Goal: Task Accomplishment & Management: Use online tool/utility

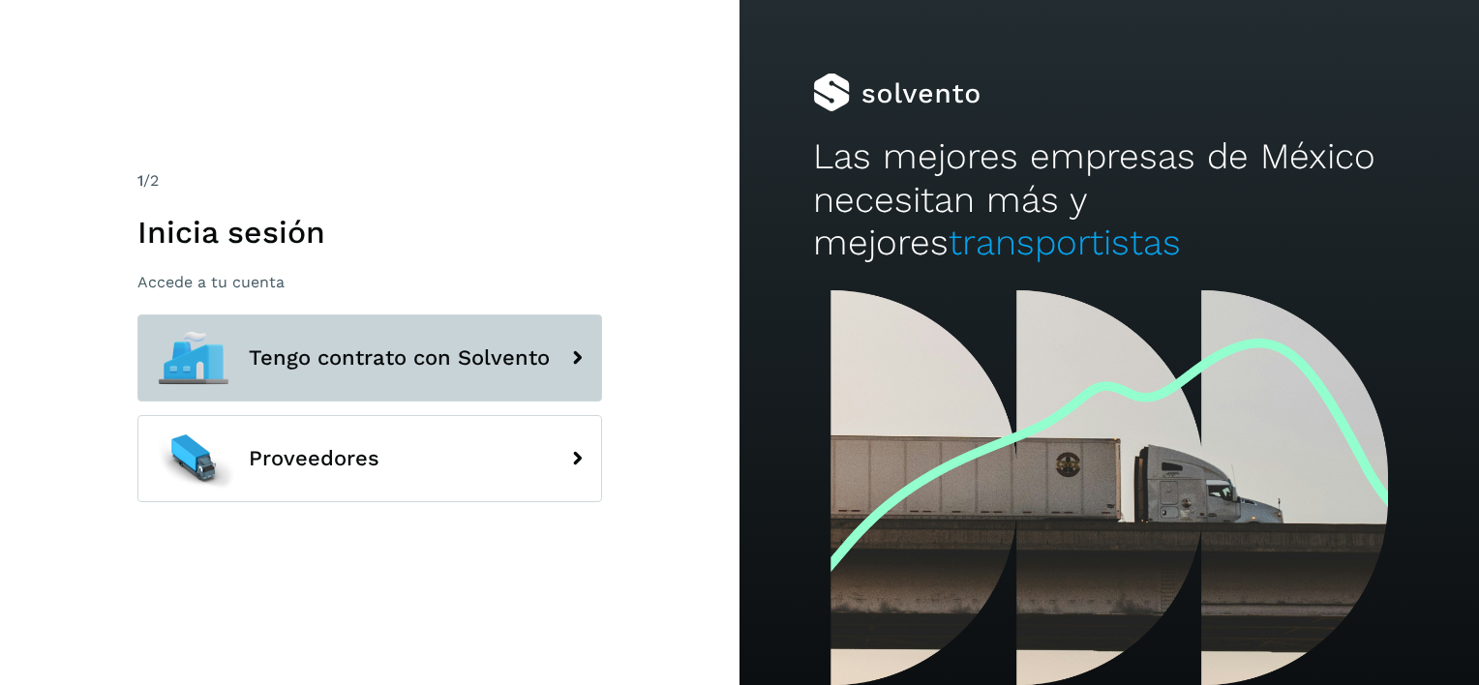
click at [348, 356] on span "Tengo contrato con Solvento" at bounding box center [399, 357] width 301 height 23
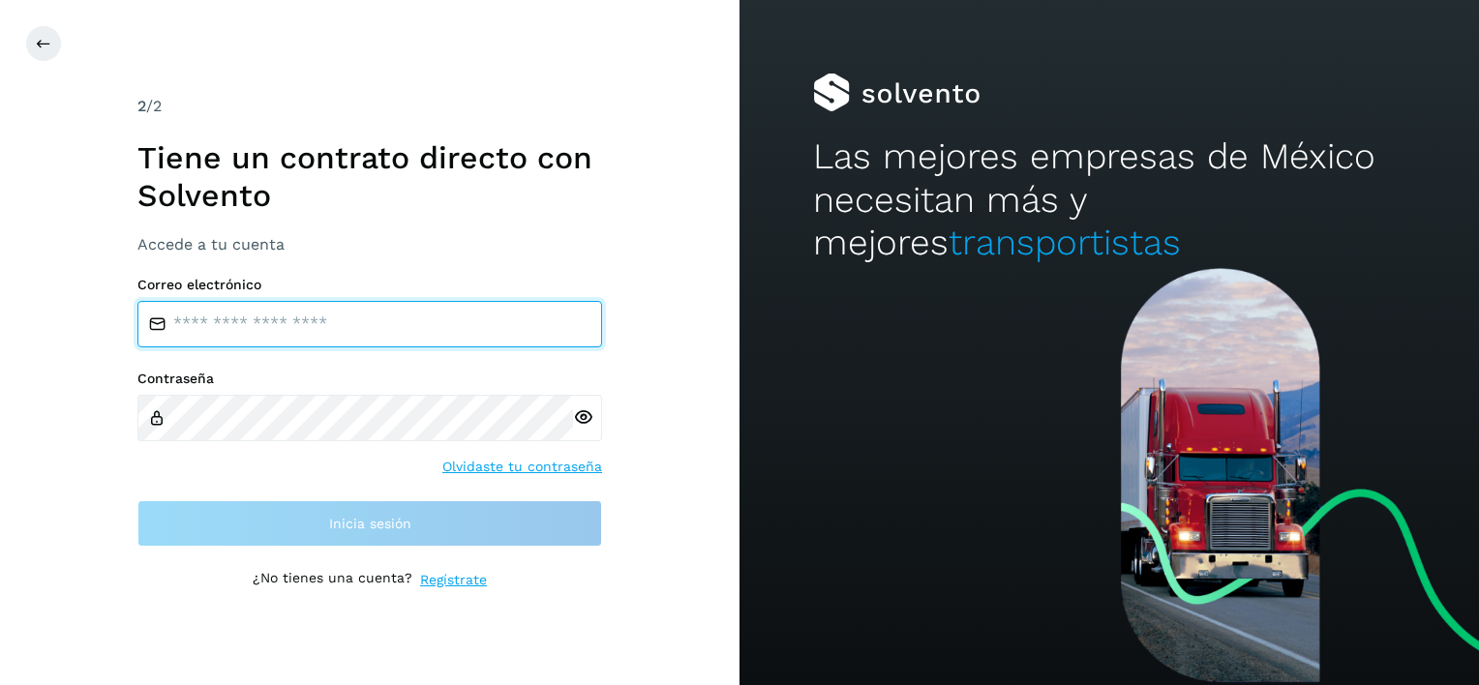
type input "**********"
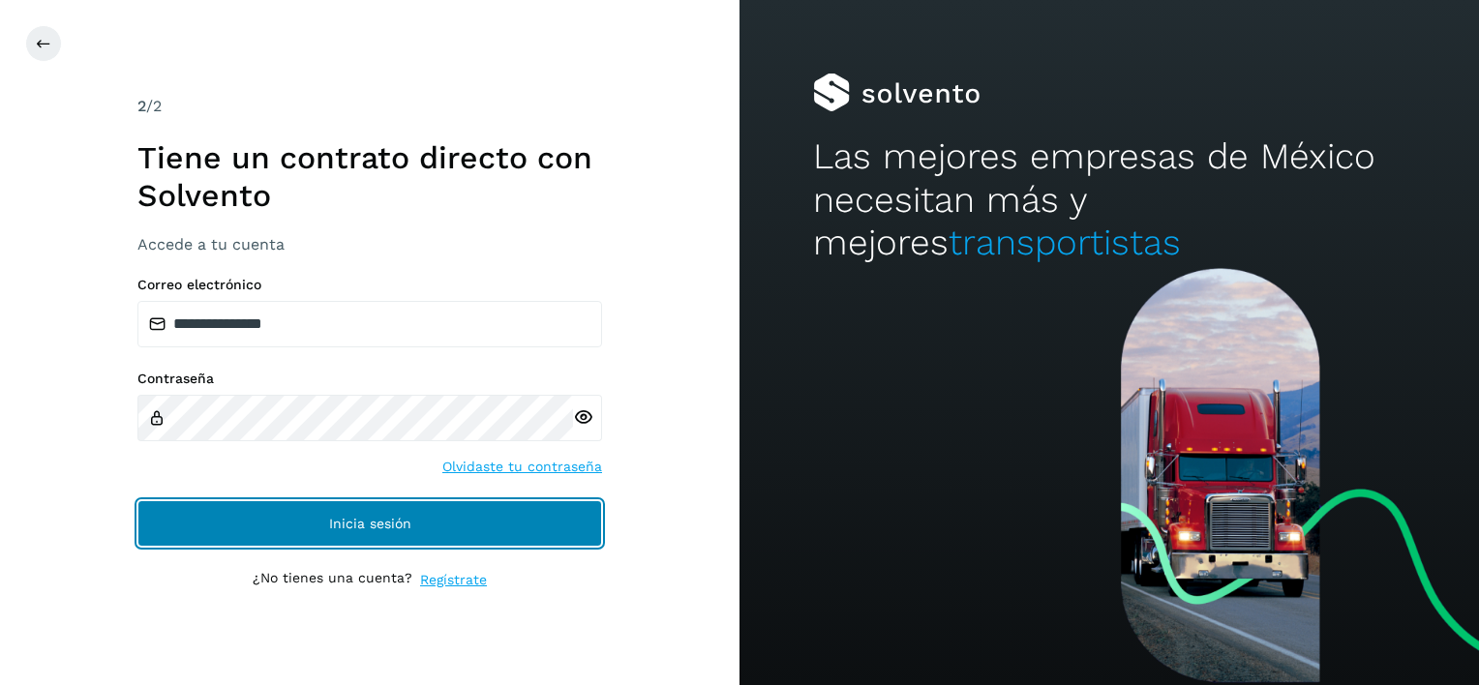
drag, startPoint x: 341, startPoint y: 517, endPoint x: 333, endPoint y: 509, distance: 10.9
click at [340, 517] on span "Inicia sesión" at bounding box center [370, 524] width 82 height 14
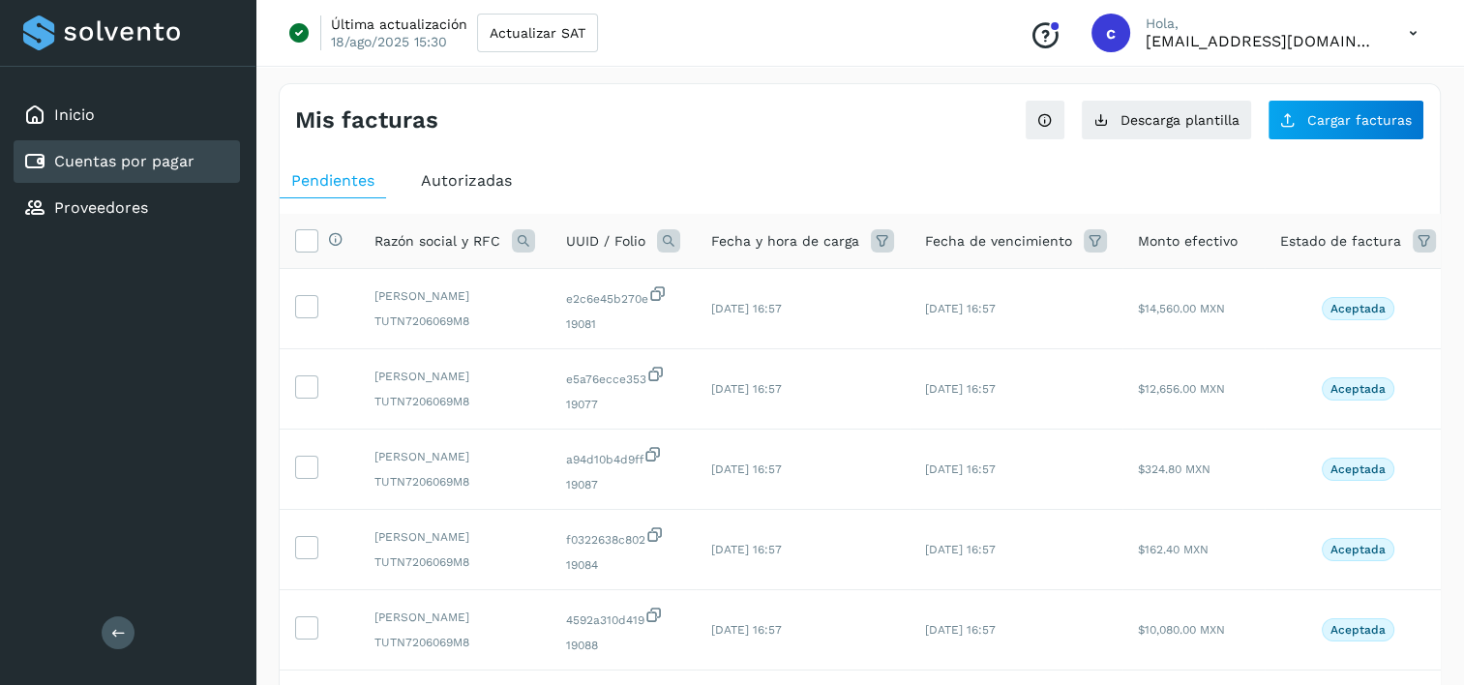
click at [105, 156] on link "Cuentas por pagar" at bounding box center [124, 161] width 140 height 18
click at [1211, 126] on span "Descarga plantilla" at bounding box center [1180, 120] width 119 height 14
click at [201, 201] on div "Proveedores" at bounding box center [127, 208] width 226 height 43
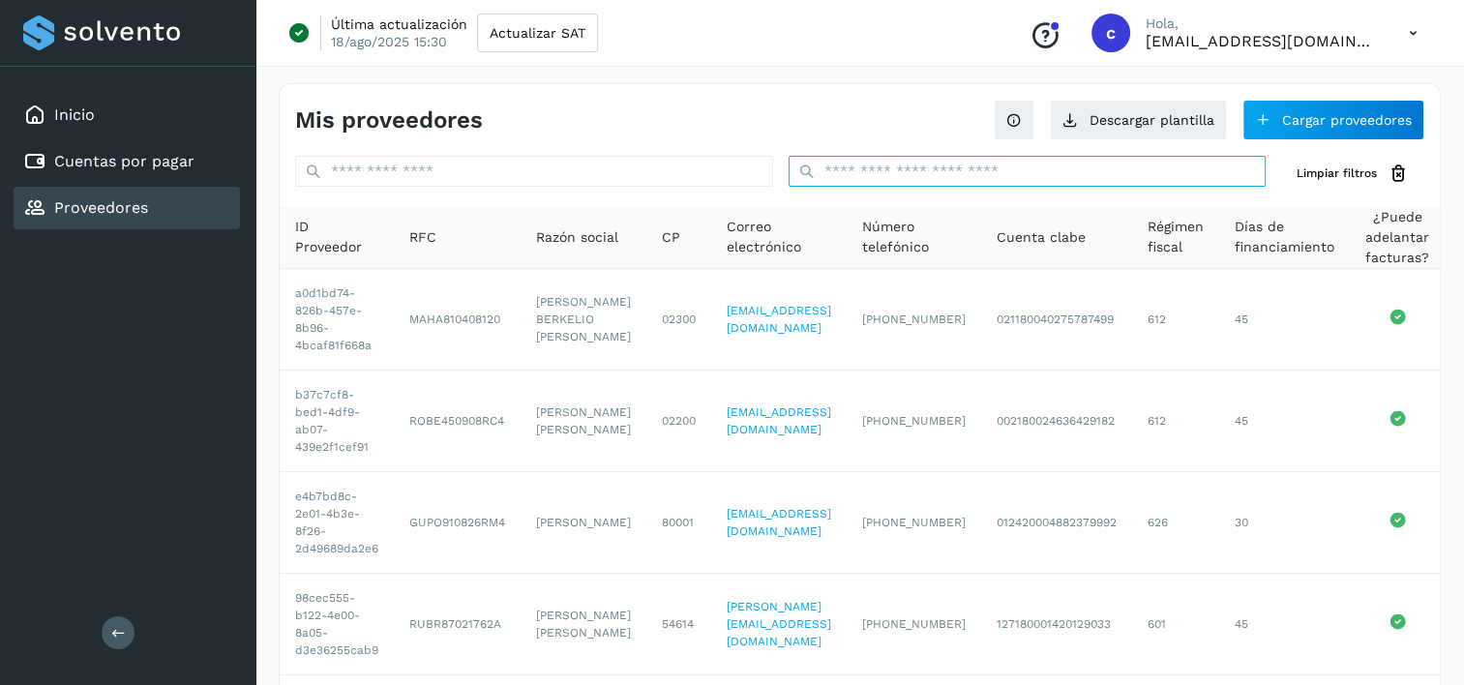
click at [924, 177] on input "text" at bounding box center [1028, 171] width 478 height 31
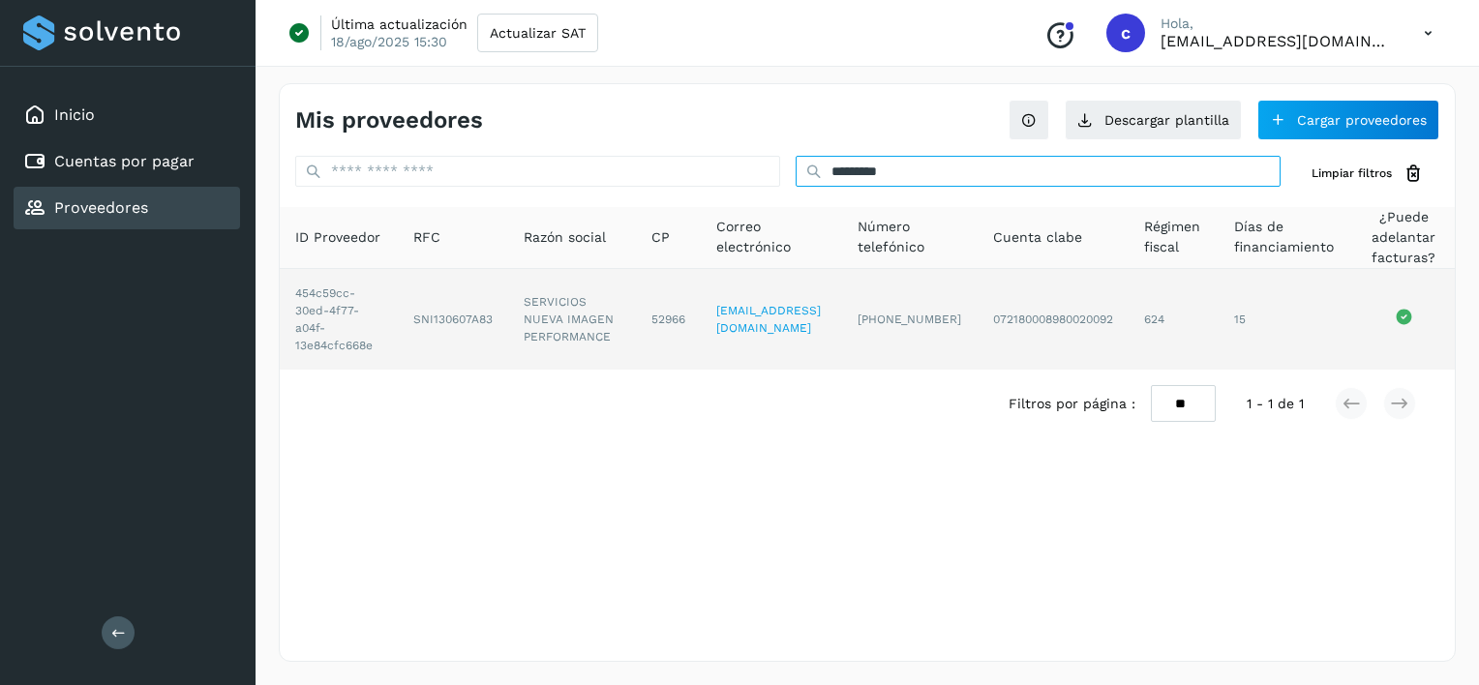
type input "*********"
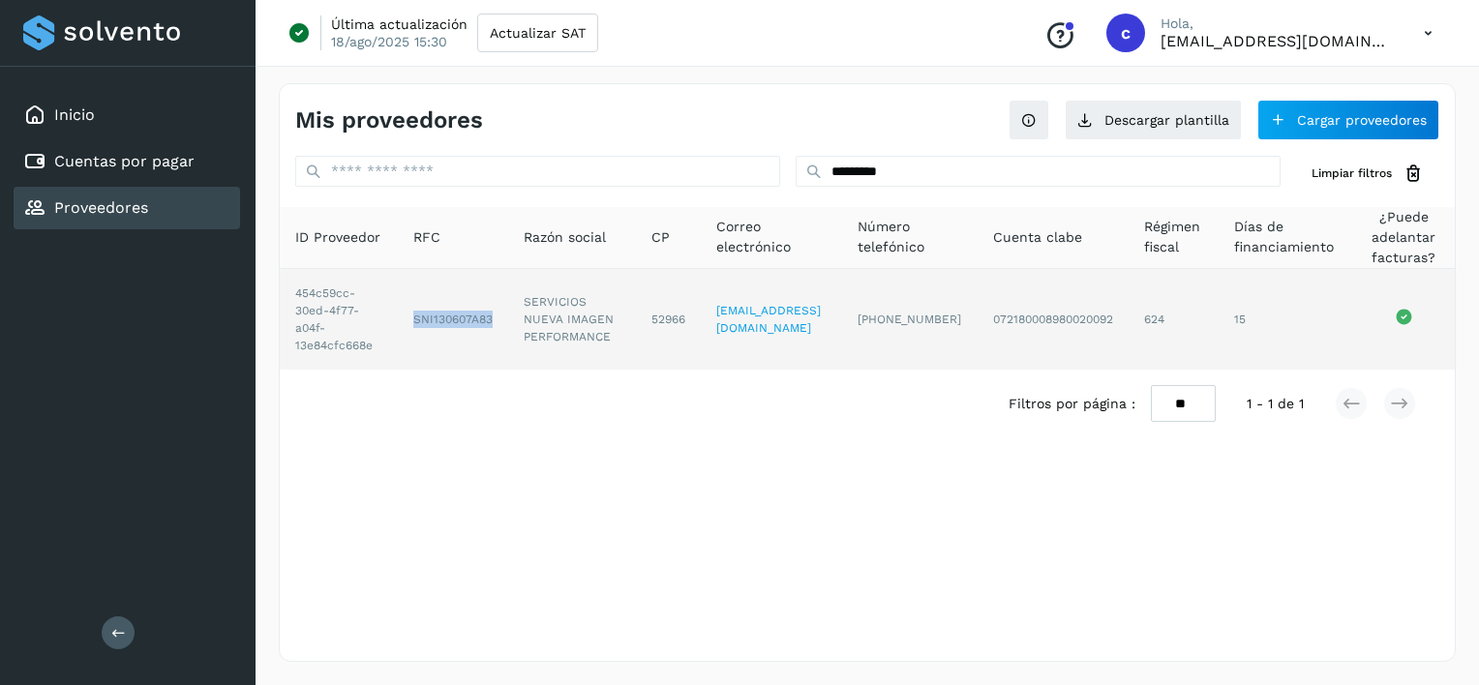
drag, startPoint x: 410, startPoint y: 325, endPoint x: 494, endPoint y: 325, distance: 83.2
click at [494, 325] on td "SNI130607A83" at bounding box center [453, 319] width 110 height 101
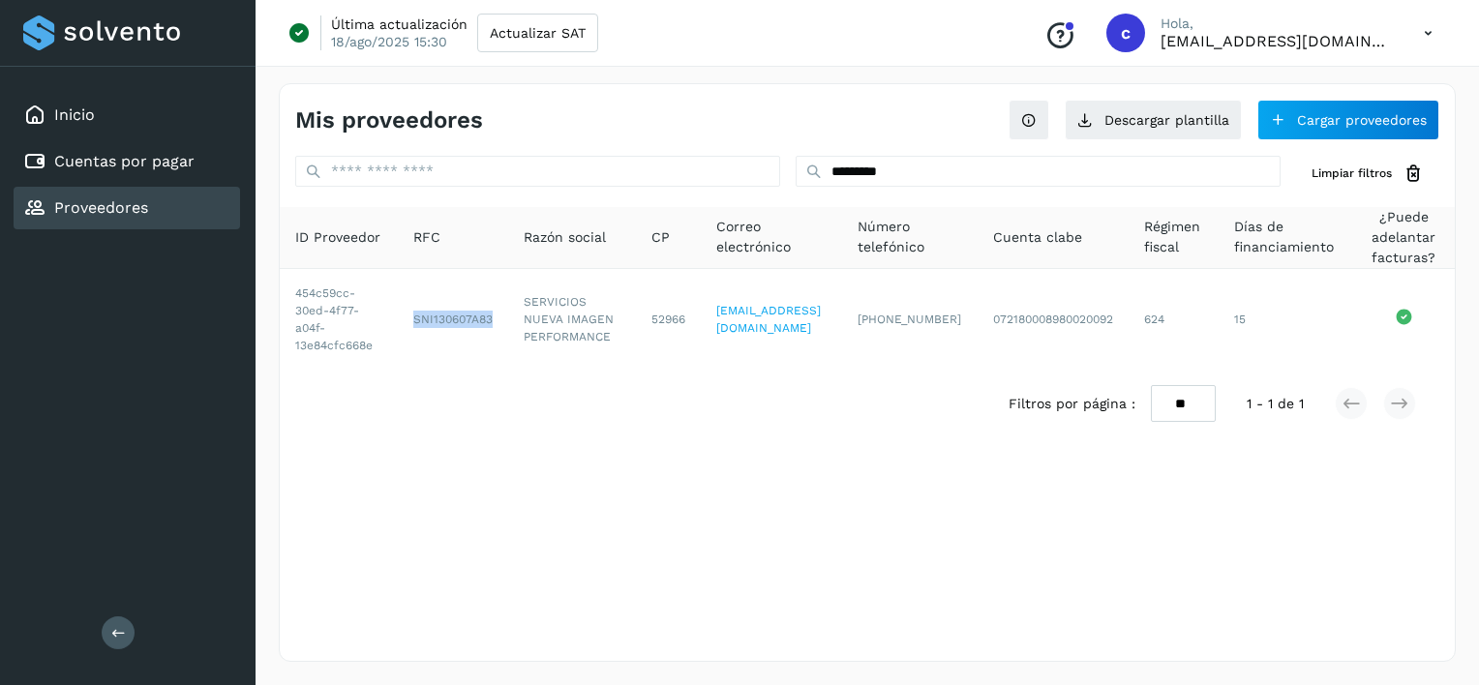
copy td "SNI130607A83"
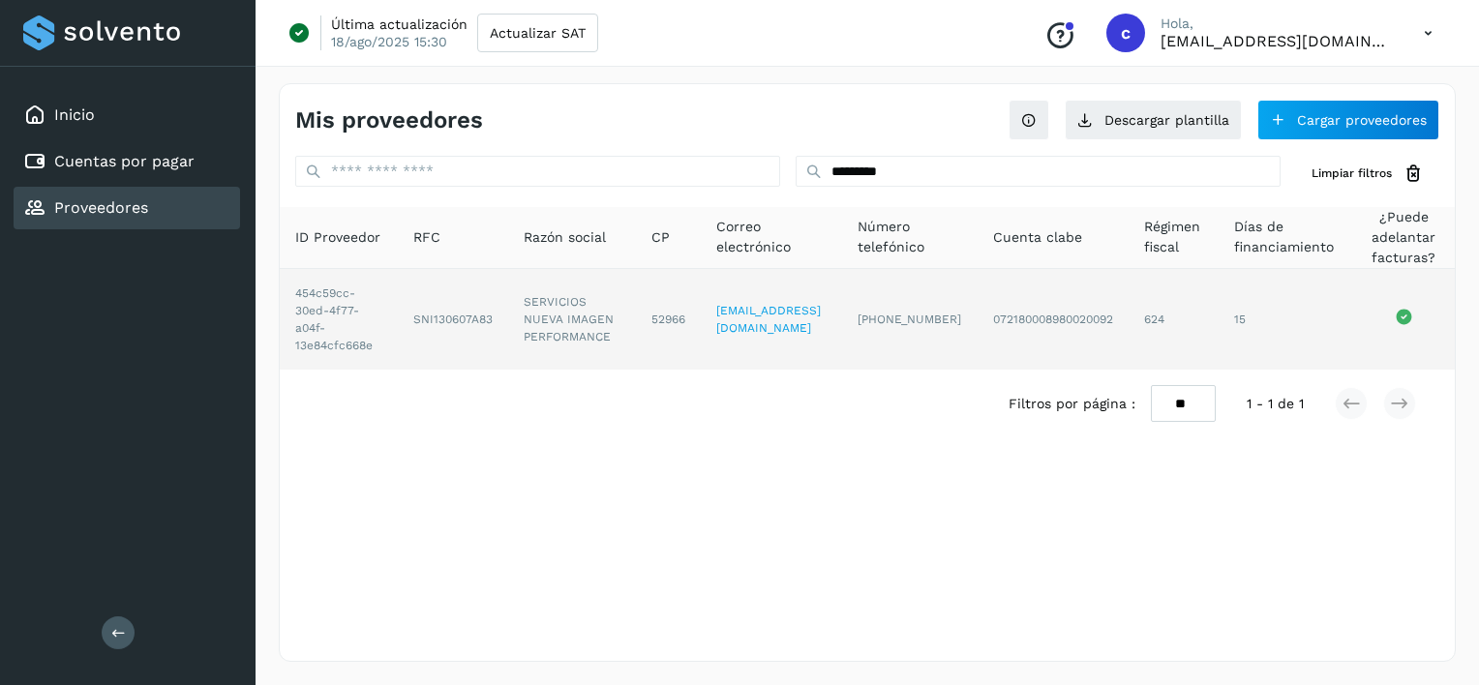
drag, startPoint x: 523, startPoint y: 307, endPoint x: 518, endPoint y: 292, distance: 15.3
click at [522, 306] on td "SERVICIOS NUEVA IMAGEN PERFORMANCE" at bounding box center [572, 319] width 128 height 101
drag, startPoint x: 518, startPoint y: 292, endPoint x: 608, endPoint y: 343, distance: 103.1
click at [608, 343] on td "SERVICIOS NUEVA IMAGEN PERFORMANCE" at bounding box center [572, 319] width 128 height 101
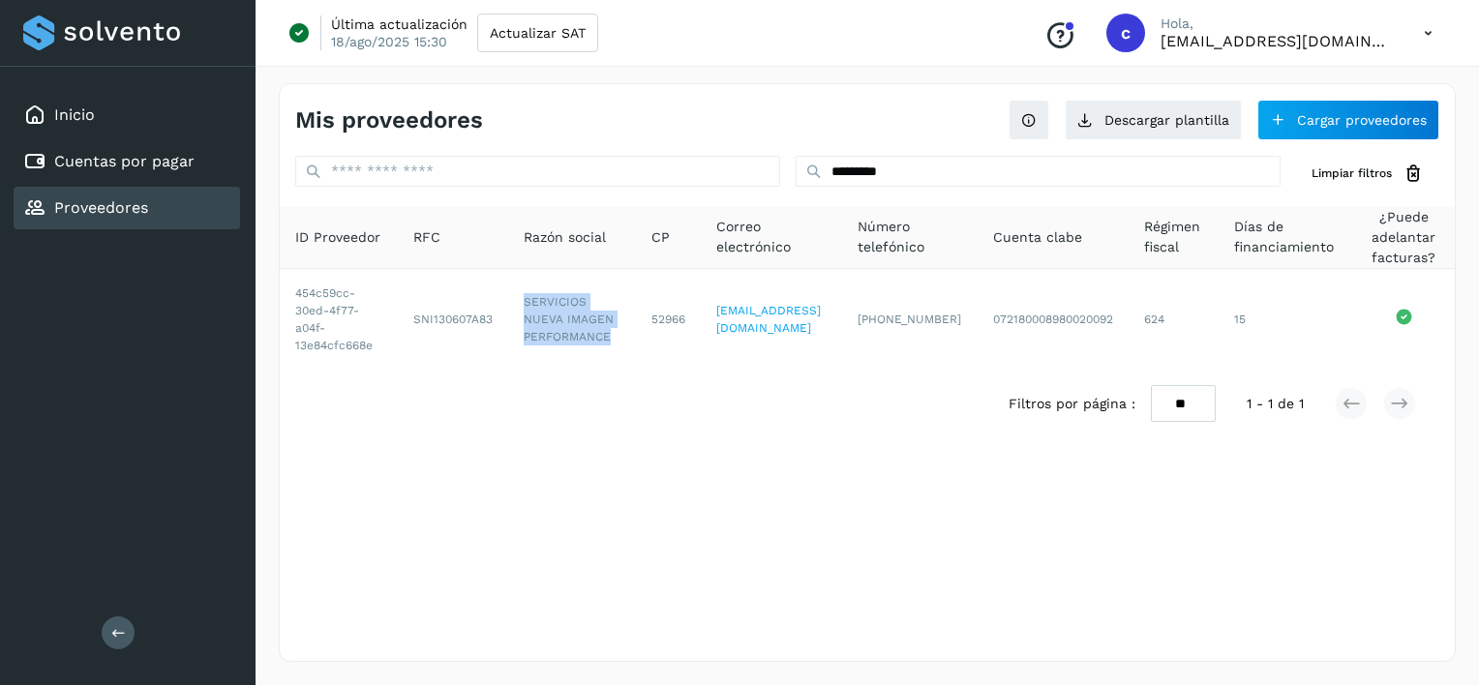
copy td "SERVICIOS NUEVA IMAGEN PERFORMANCE"
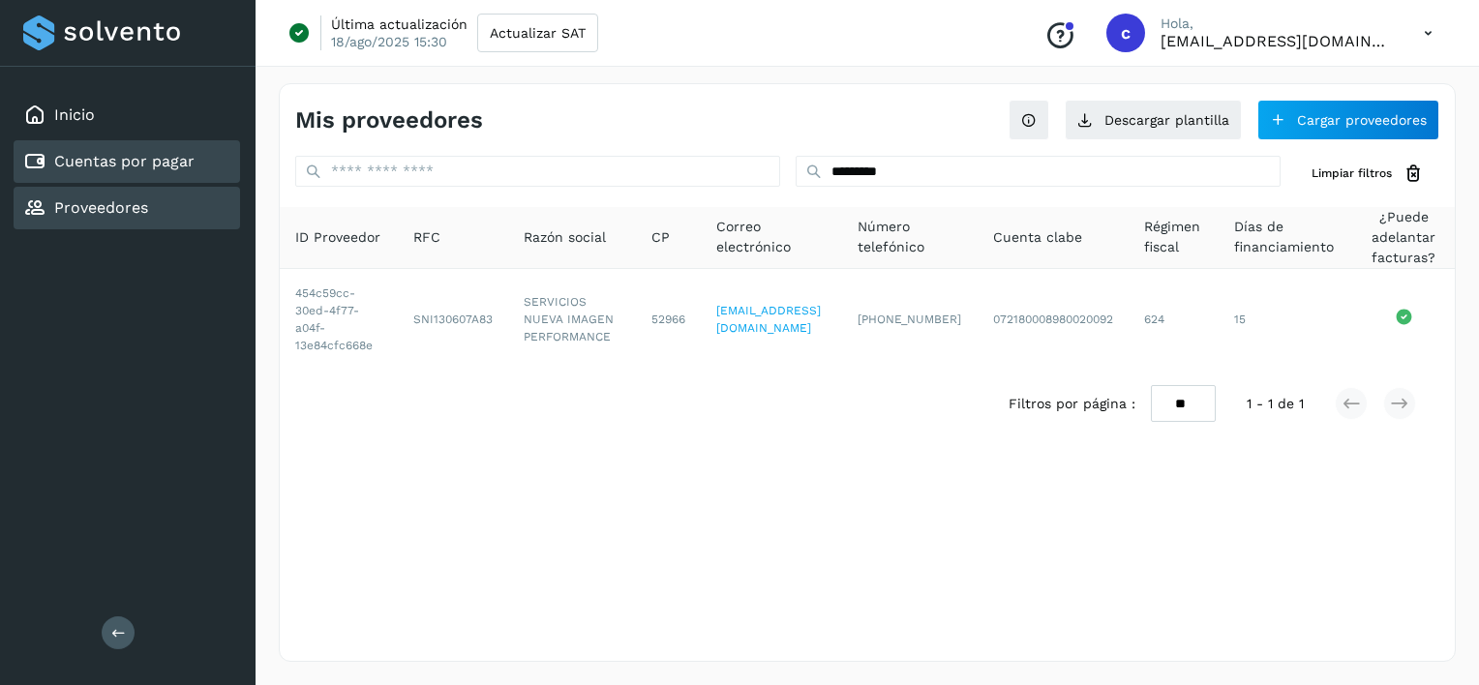
click at [105, 179] on div "Cuentas por pagar" at bounding box center [127, 161] width 226 height 43
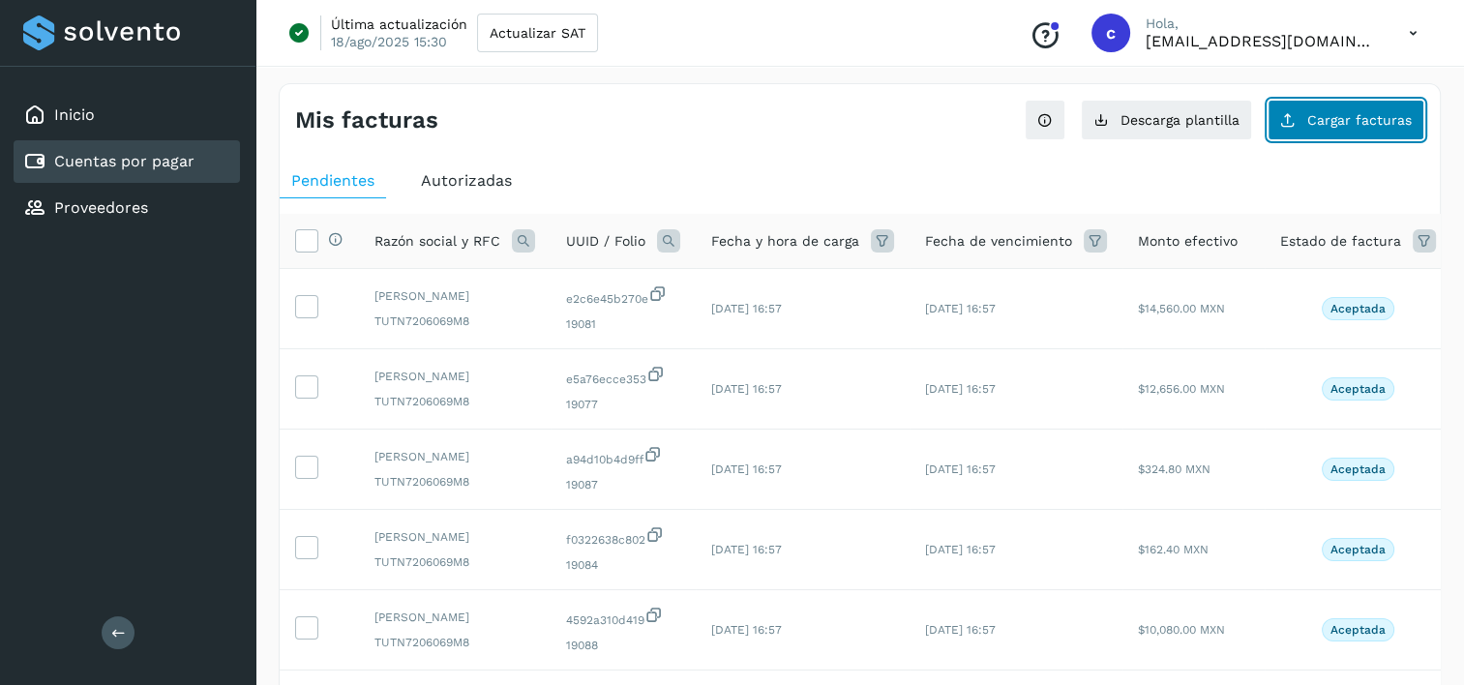
click at [1354, 135] on button "Cargar facturas" at bounding box center [1346, 120] width 157 height 41
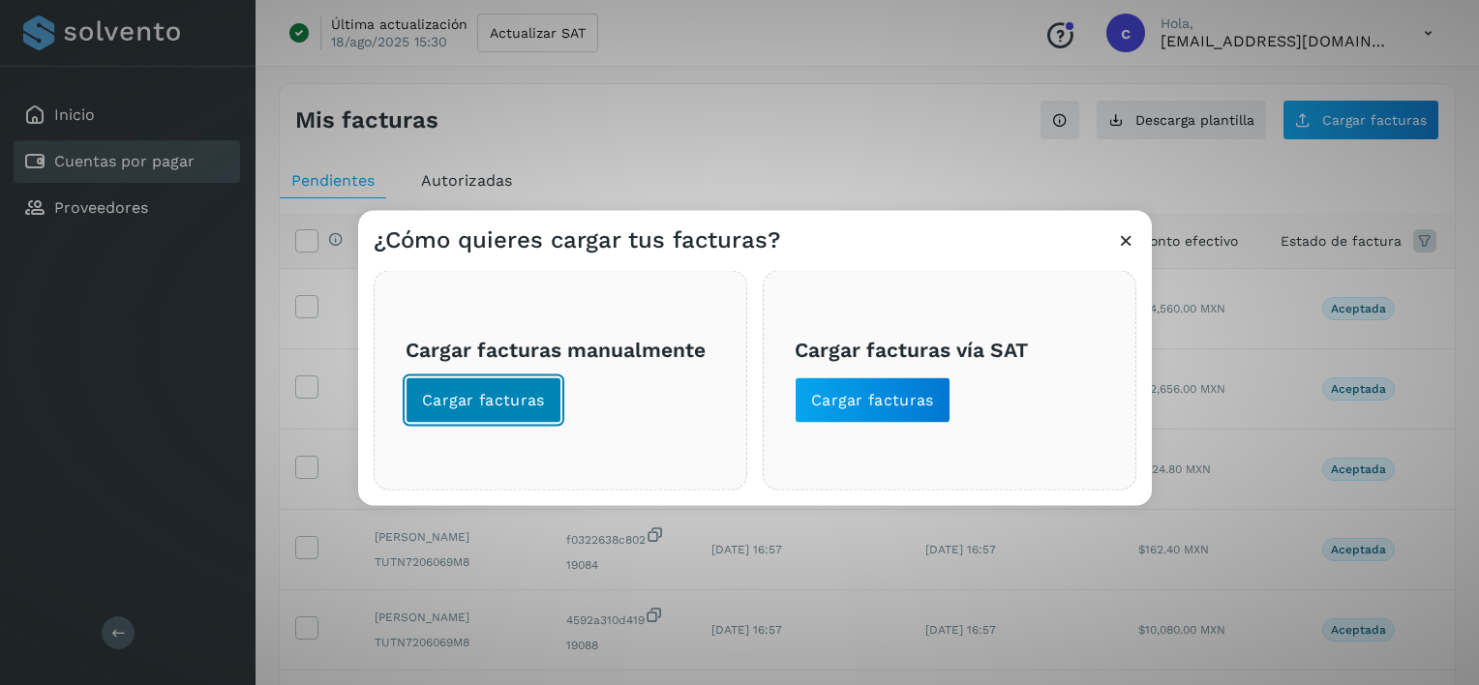
click at [433, 418] on button "Cargar facturas" at bounding box center [484, 400] width 156 height 46
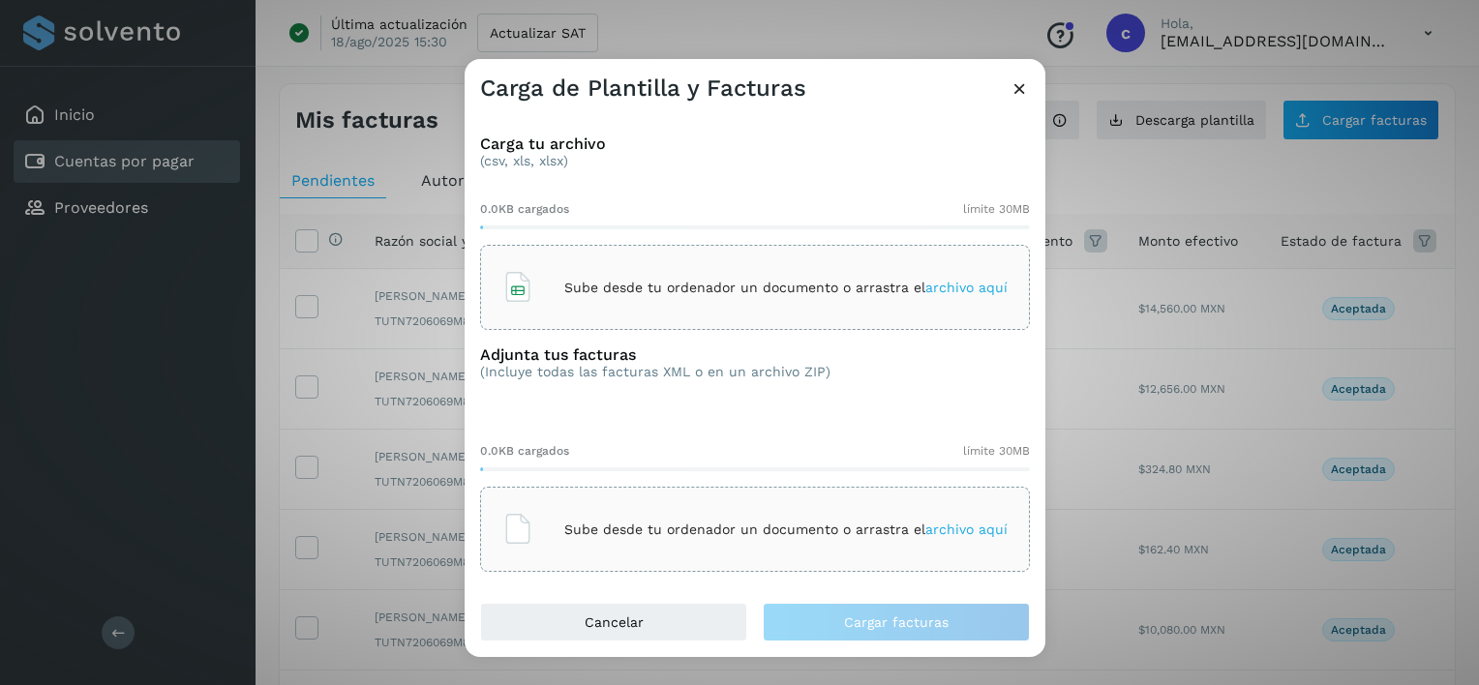
click at [577, 283] on p "Sube desde tu ordenador un documento o arrastra el archivo aquí" at bounding box center [785, 288] width 443 height 16
click at [753, 512] on div "Sube desde tu ordenador un documento o arrastra el archivo aquí" at bounding box center [754, 529] width 505 height 52
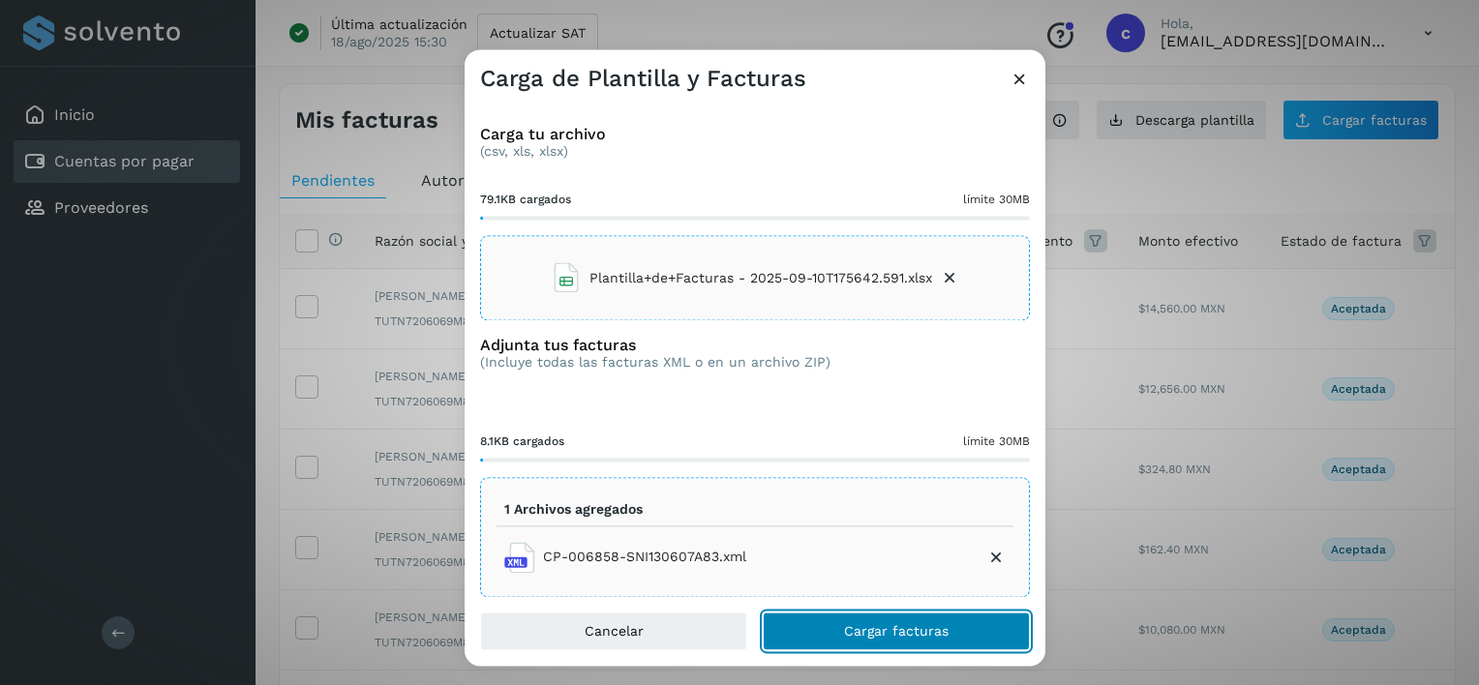
click at [879, 637] on span "Cargar facturas" at bounding box center [896, 632] width 105 height 14
